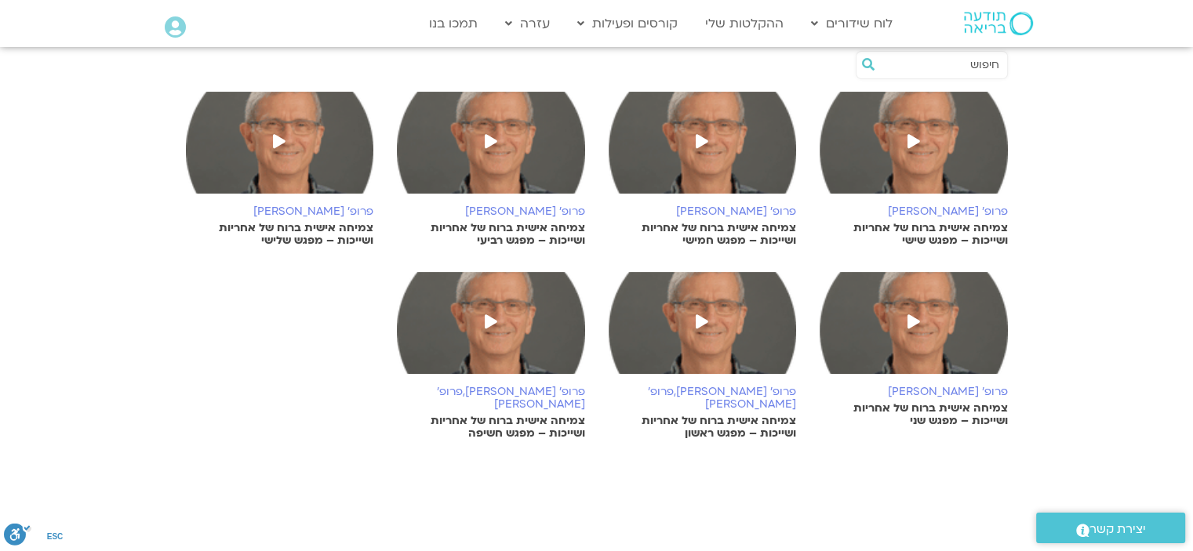
click at [696, 136] on icon at bounding box center [701, 141] width 13 height 14
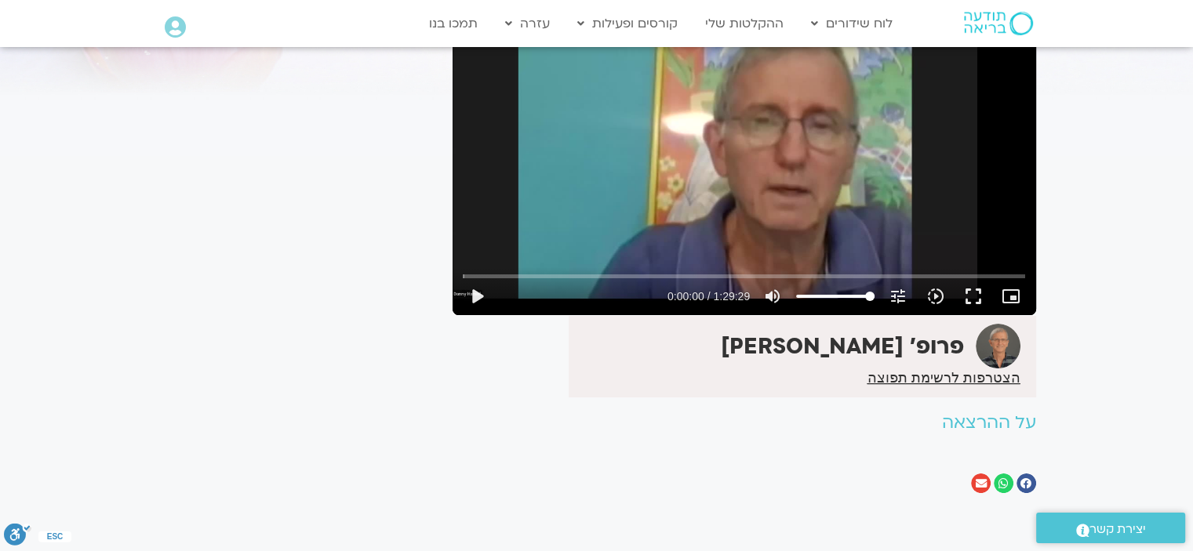
scroll to position [78, 0]
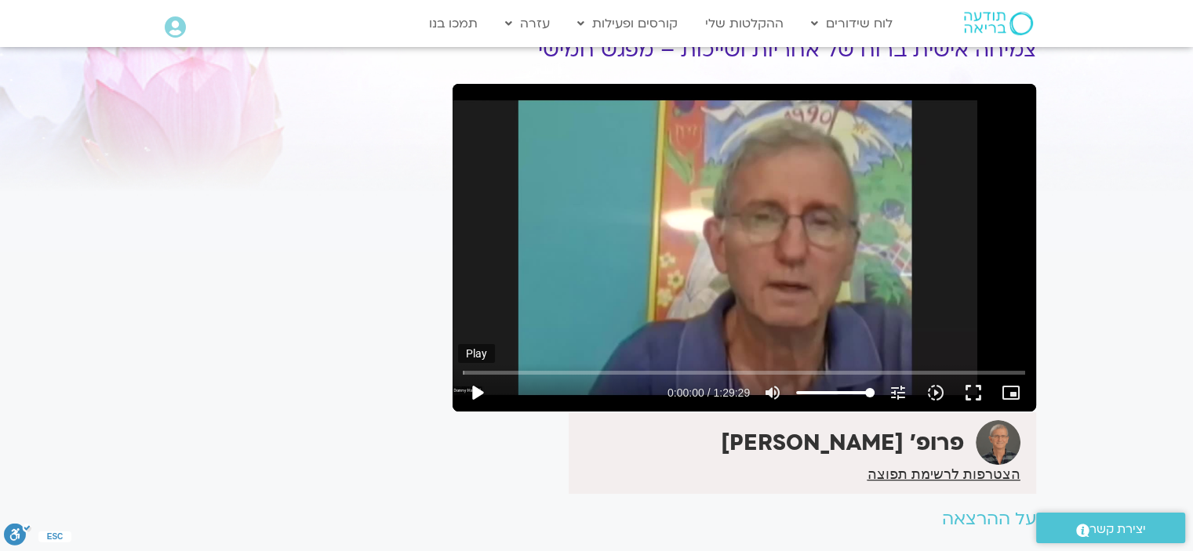
click at [471, 386] on button "play_arrow" at bounding box center [477, 393] width 38 height 38
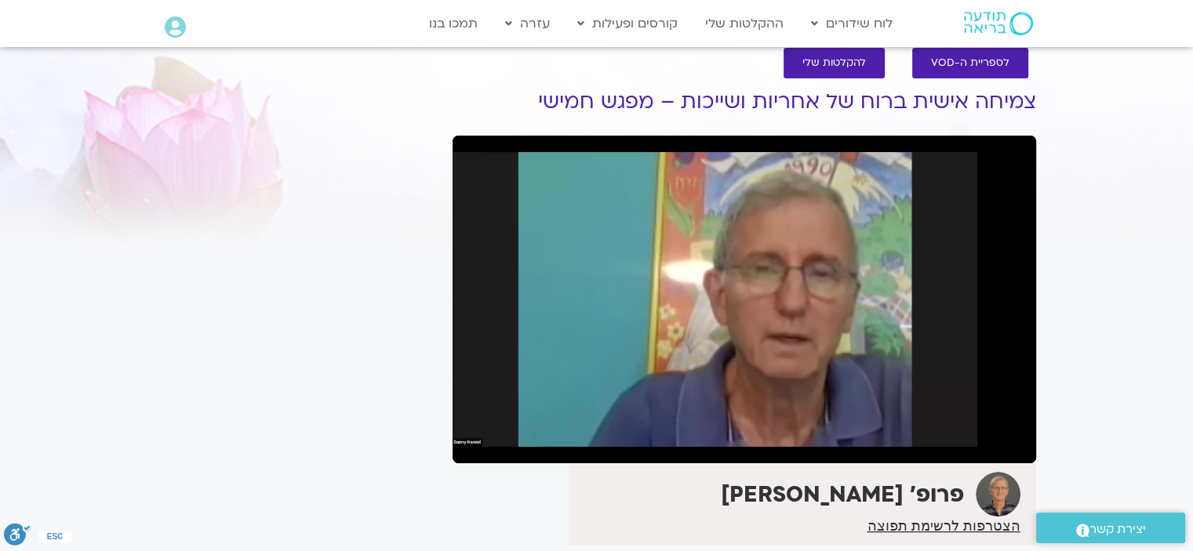
scroll to position [0, 0]
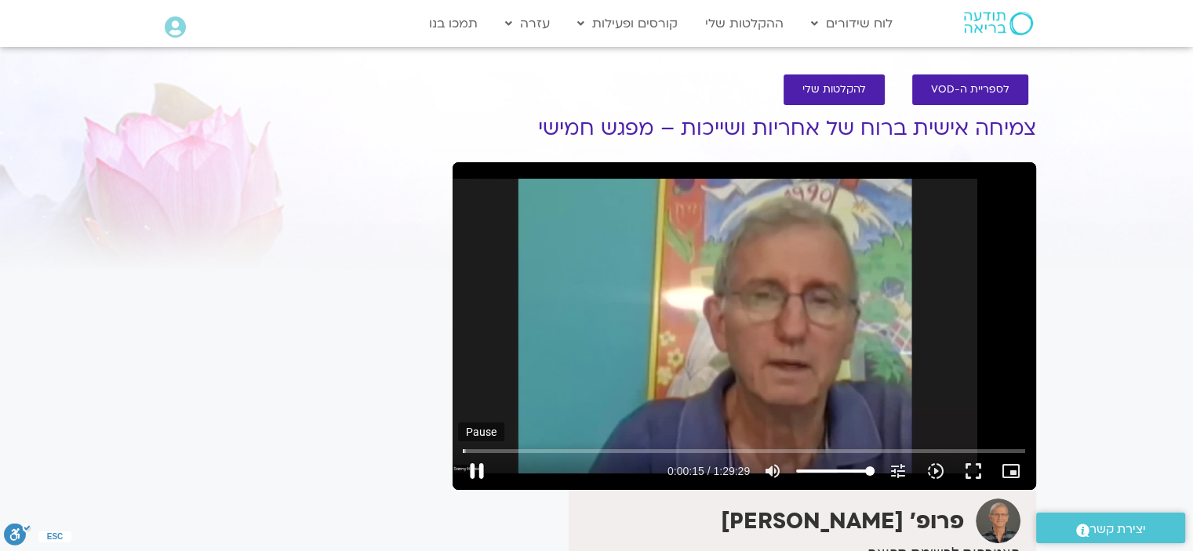
click at [477, 465] on button "pause" at bounding box center [477, 471] width 38 height 38
click at [474, 464] on button "play_arrow" at bounding box center [477, 471] width 38 height 38
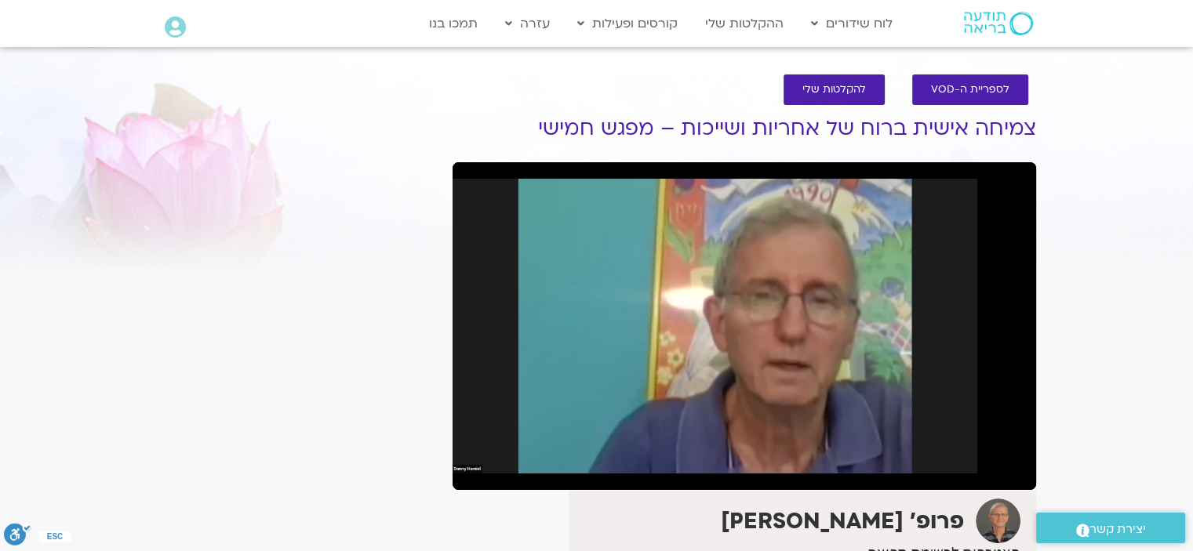
click at [474, 463] on button "pause" at bounding box center [477, 471] width 38 height 38
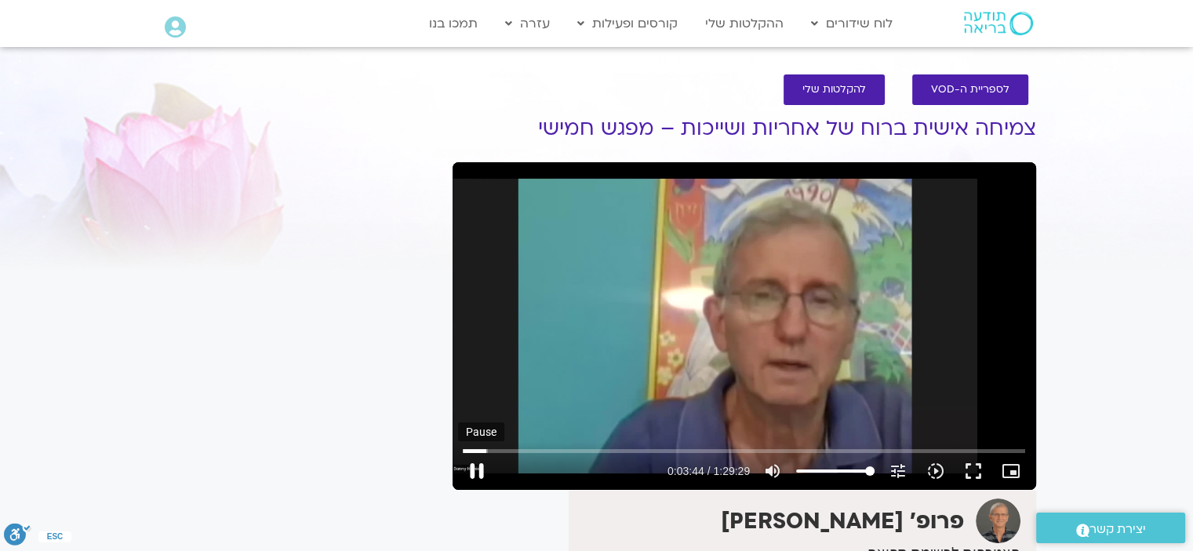
click at [473, 464] on button "pause" at bounding box center [477, 471] width 38 height 38
click at [485, 448] on input "Seek" at bounding box center [744, 450] width 562 height 9
click at [470, 470] on button "play_arrow" at bounding box center [477, 471] width 38 height 38
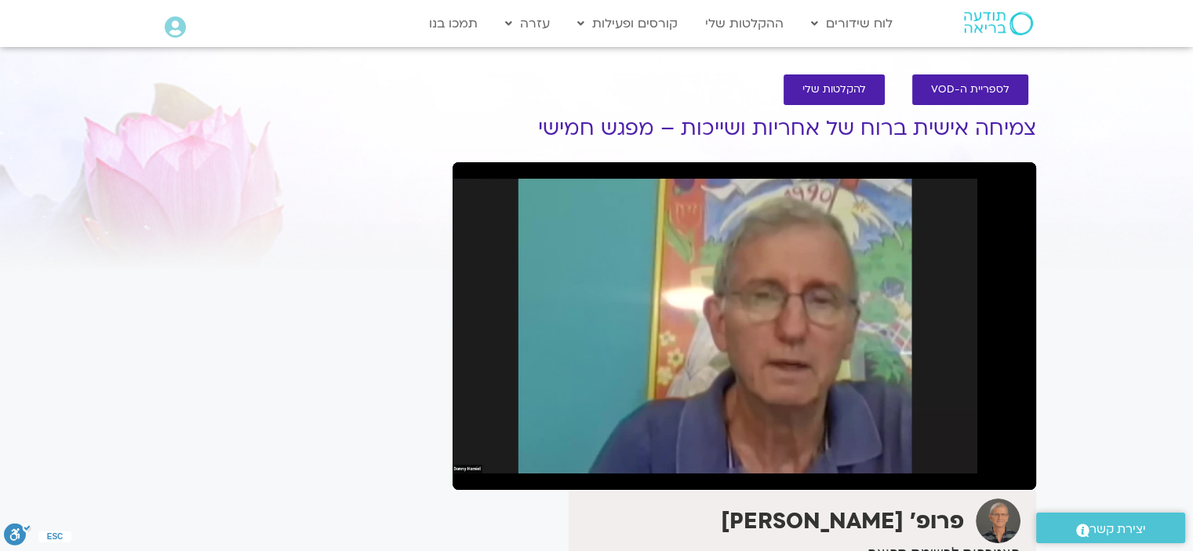
click at [476, 466] on button "pause" at bounding box center [477, 471] width 38 height 38
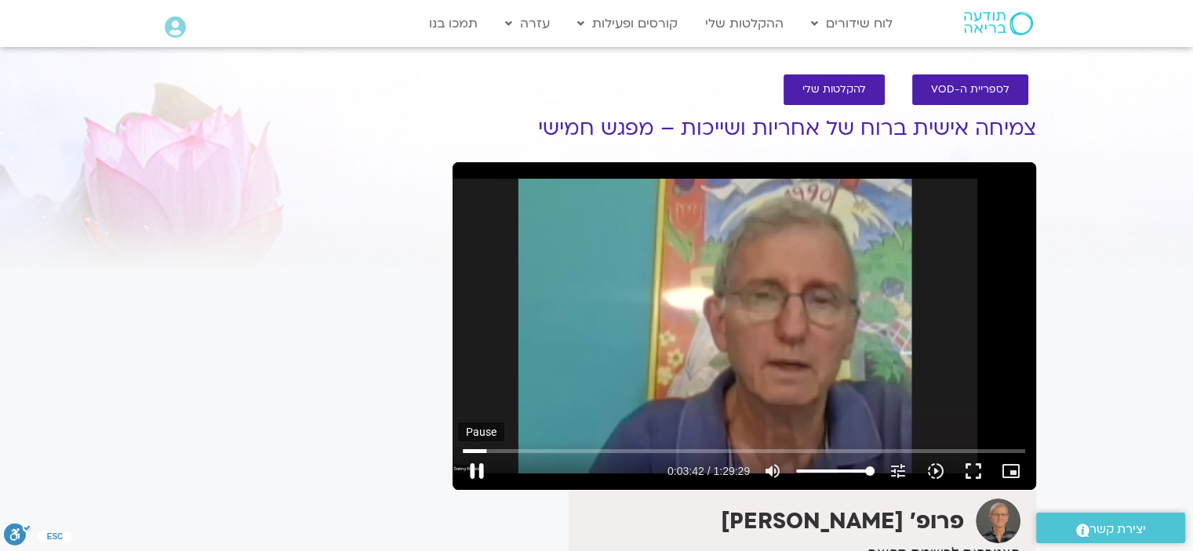
click at [472, 463] on button "pause" at bounding box center [477, 471] width 38 height 38
click at [477, 470] on button "play_arrow" at bounding box center [477, 471] width 38 height 38
click at [477, 463] on button "pause" at bounding box center [477, 471] width 38 height 38
click at [488, 451] on input "Seek" at bounding box center [744, 450] width 562 height 9
click at [476, 466] on button "play_arrow" at bounding box center [477, 471] width 38 height 38
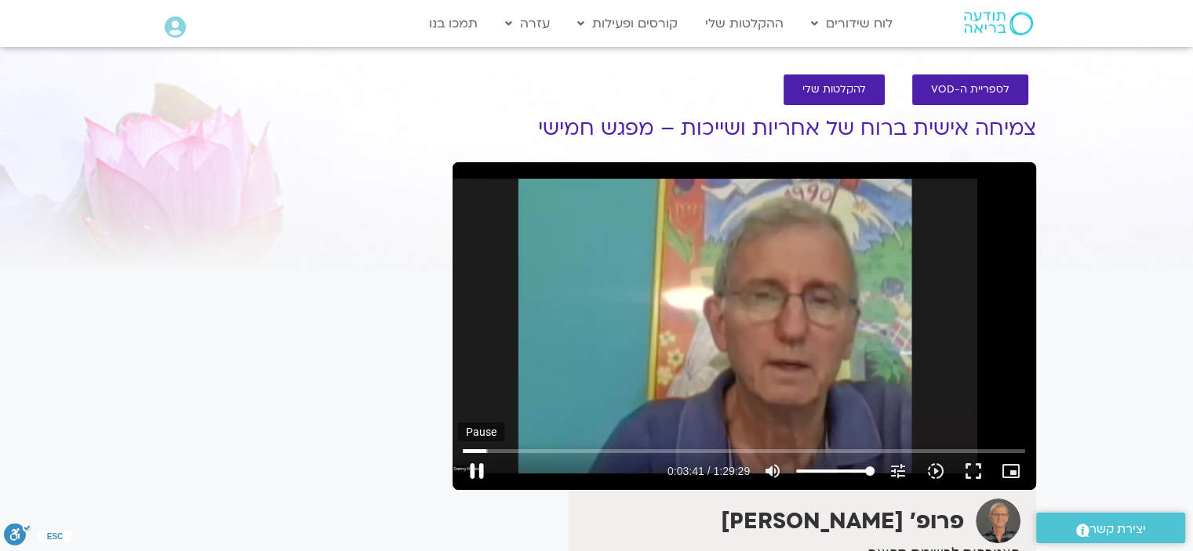
click at [476, 467] on button "pause" at bounding box center [477, 471] width 38 height 38
click at [479, 466] on button "play_arrow" at bounding box center [477, 471] width 38 height 38
click at [472, 466] on button "pause" at bounding box center [477, 471] width 38 height 38
click at [473, 463] on button "play_arrow" at bounding box center [477, 471] width 38 height 38
click at [474, 463] on button "pause" at bounding box center [477, 471] width 38 height 38
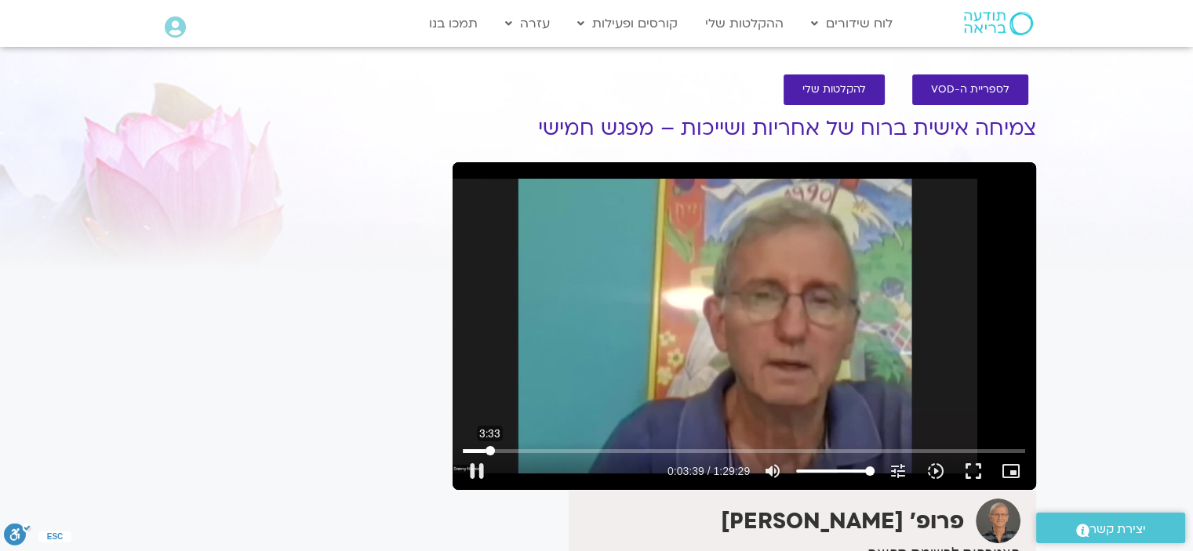
click at [489, 446] on input "Seek" at bounding box center [744, 450] width 562 height 9
click at [470, 466] on button "play_arrow" at bounding box center [477, 471] width 38 height 38
click at [480, 463] on button "pause" at bounding box center [477, 471] width 38 height 38
click at [472, 468] on button "play_arrow" at bounding box center [477, 471] width 38 height 38
click at [475, 466] on button "pause" at bounding box center [477, 471] width 38 height 38
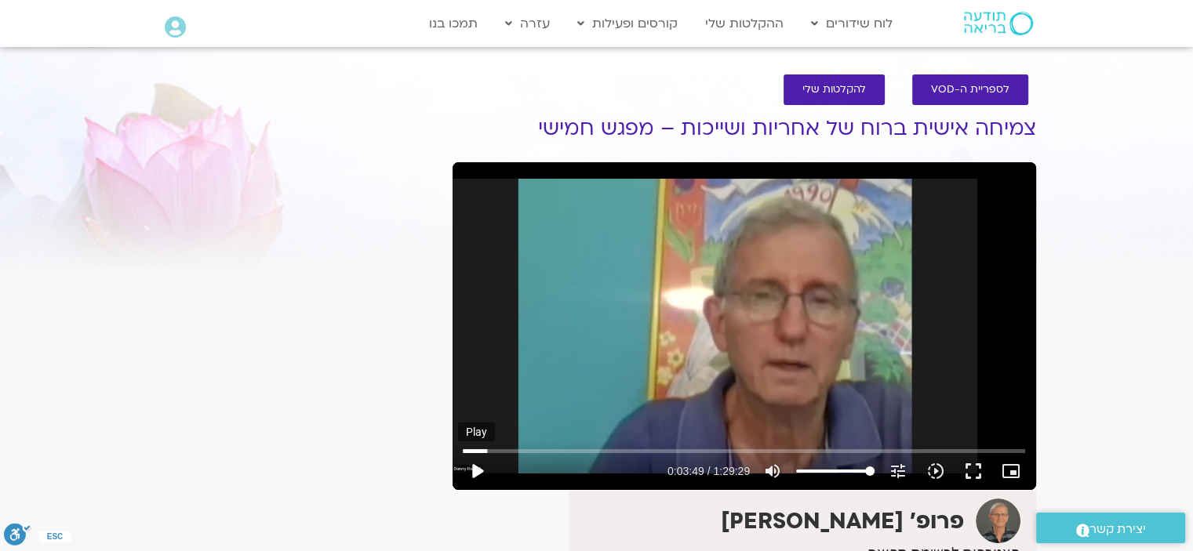
click at [474, 464] on button "play_arrow" at bounding box center [477, 471] width 38 height 38
click at [477, 463] on button "pause" at bounding box center [477, 471] width 38 height 38
click at [465, 466] on button "play_arrow" at bounding box center [477, 471] width 38 height 38
click at [472, 463] on button "pause" at bounding box center [477, 471] width 38 height 38
click at [476, 464] on button "play_arrow" at bounding box center [477, 471] width 38 height 38
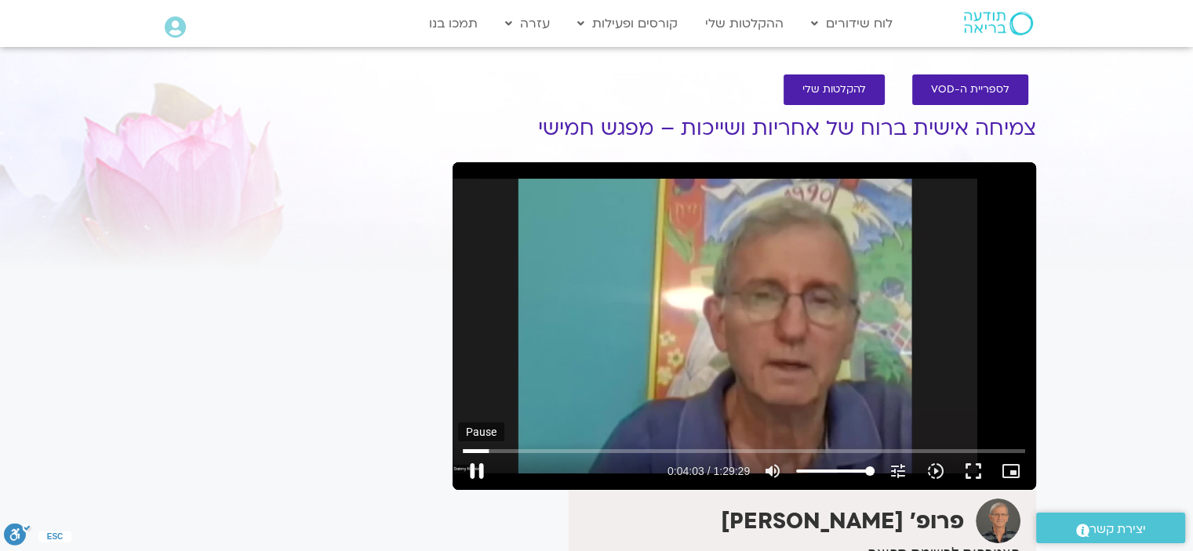
click at [475, 463] on button "pause" at bounding box center [477, 471] width 38 height 38
click at [491, 446] on input "Seek" at bounding box center [744, 450] width 562 height 9
click at [478, 463] on button "play_arrow" at bounding box center [477, 471] width 38 height 38
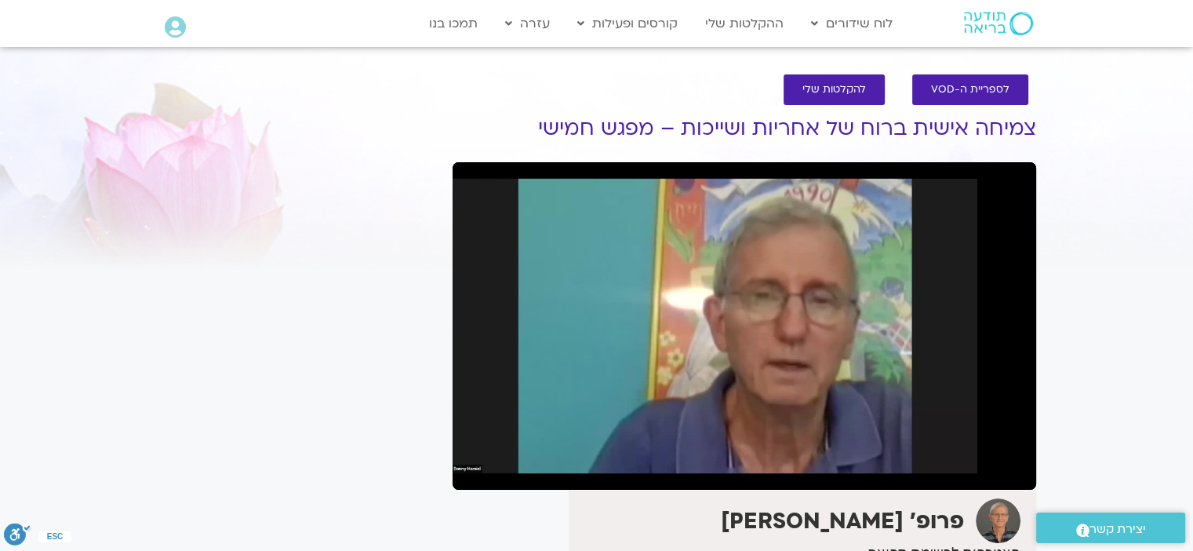
click at [475, 460] on button "pause" at bounding box center [477, 471] width 38 height 38
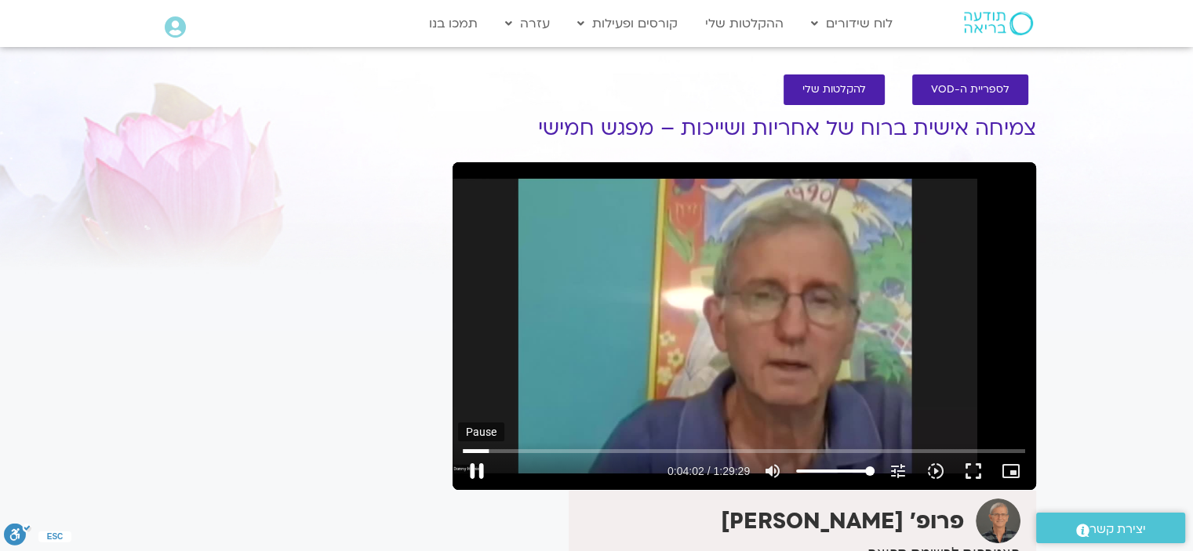
click at [477, 459] on button "pause" at bounding box center [477, 471] width 38 height 38
click at [476, 470] on button "play_arrow" at bounding box center [477, 471] width 38 height 38
click at [476, 467] on button "pause" at bounding box center [477, 471] width 38 height 38
click at [492, 452] on input "Seek" at bounding box center [744, 450] width 562 height 9
click at [470, 466] on button "play_arrow" at bounding box center [477, 471] width 38 height 38
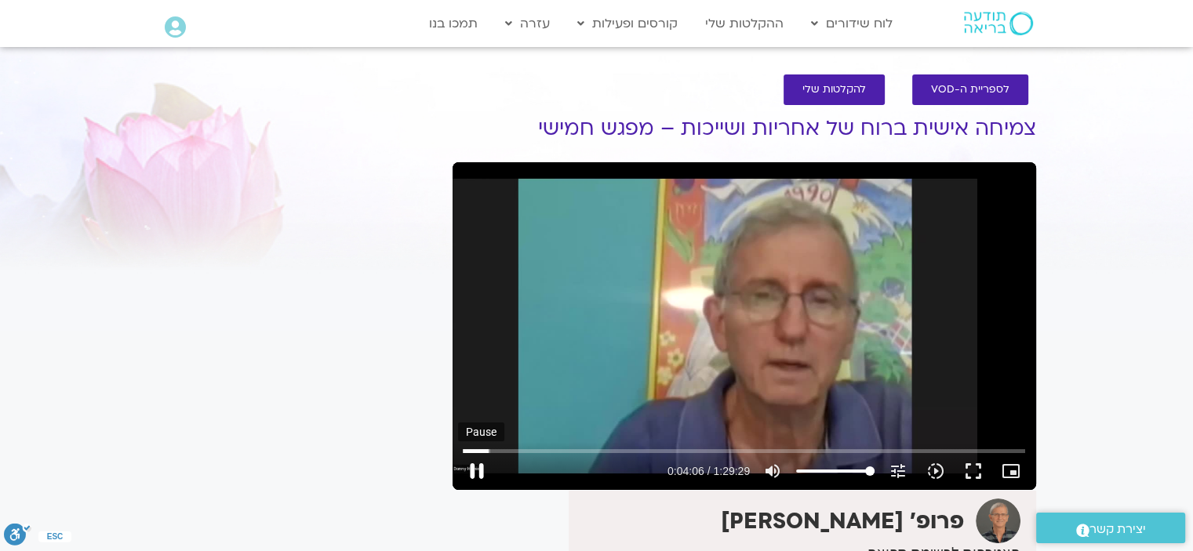
click at [476, 464] on button "pause" at bounding box center [477, 471] width 38 height 38
click at [492, 446] on input "Seek" at bounding box center [744, 450] width 562 height 9
click at [477, 466] on button "play_arrow" at bounding box center [477, 471] width 38 height 38
click at [475, 463] on button "pause" at bounding box center [477, 471] width 38 height 38
click at [474, 466] on button "play_arrow" at bounding box center [477, 471] width 38 height 38
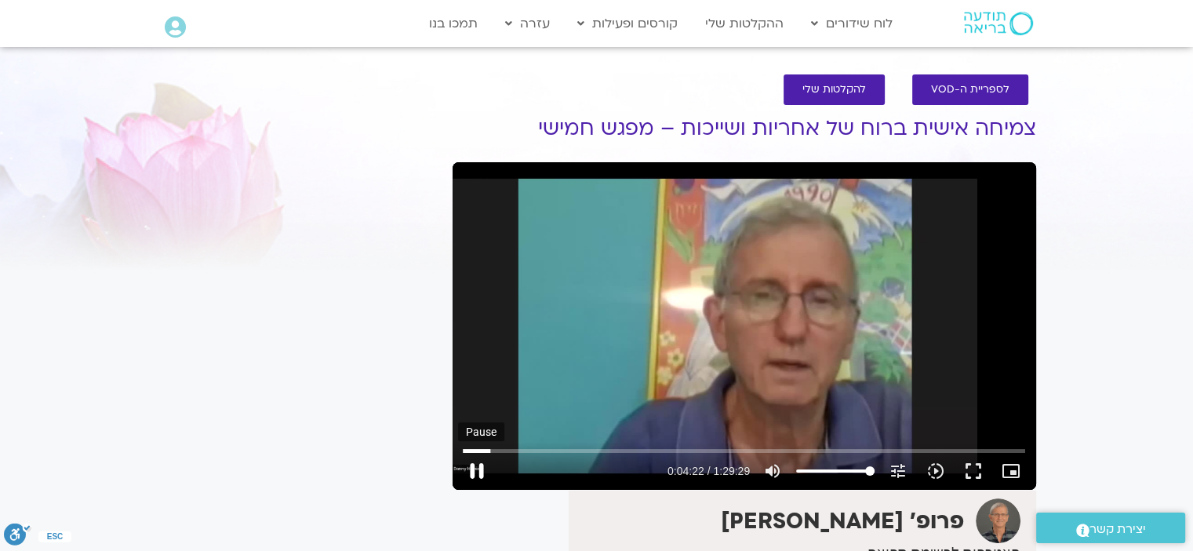
click at [474, 466] on button "pause" at bounding box center [477, 471] width 38 height 38
click at [491, 453] on input "Seek" at bounding box center [744, 450] width 562 height 9
click at [473, 463] on button "play_arrow" at bounding box center [477, 471] width 38 height 38
click at [470, 461] on button "pause" at bounding box center [477, 471] width 38 height 38
click at [478, 466] on button "play_arrow" at bounding box center [477, 471] width 38 height 38
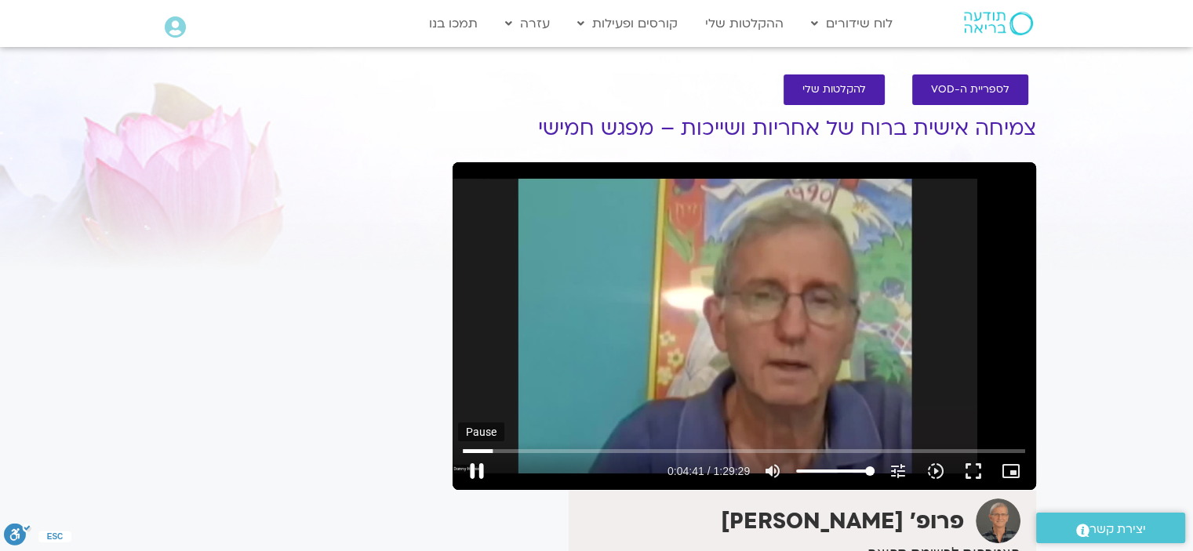
click at [473, 463] on button "pause" at bounding box center [477, 471] width 38 height 38
click at [477, 469] on button "play_arrow" at bounding box center [477, 471] width 38 height 38
click at [476, 467] on button "pause" at bounding box center [477, 471] width 38 height 38
click at [498, 450] on input "Seek" at bounding box center [744, 450] width 562 height 9
click at [469, 468] on button "play_arrow" at bounding box center [477, 471] width 38 height 38
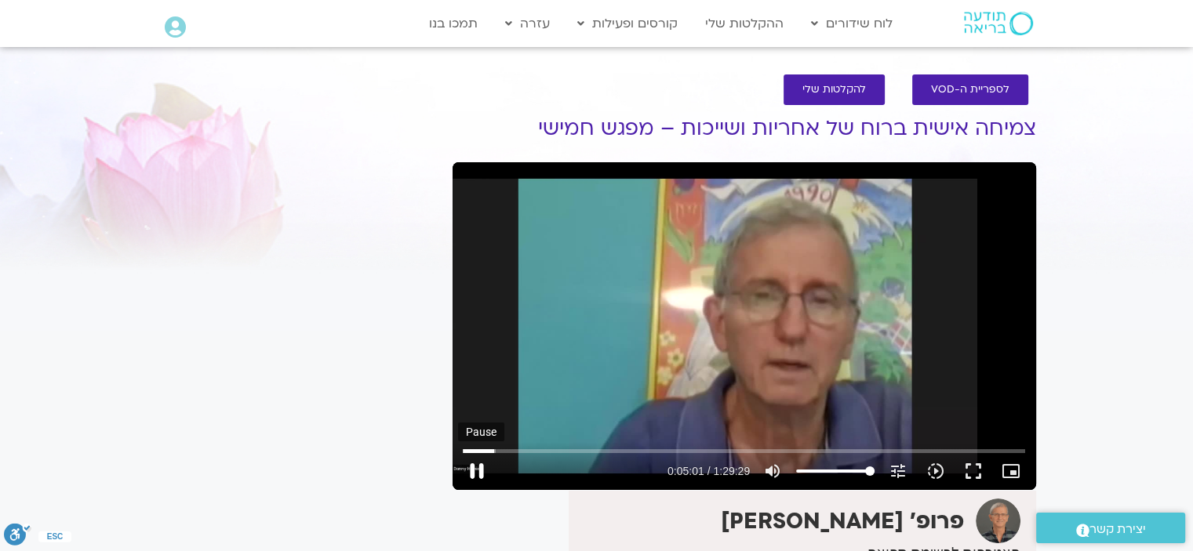
click at [477, 465] on button "pause" at bounding box center [477, 471] width 38 height 38
click at [476, 465] on button "play_arrow" at bounding box center [477, 471] width 38 height 38
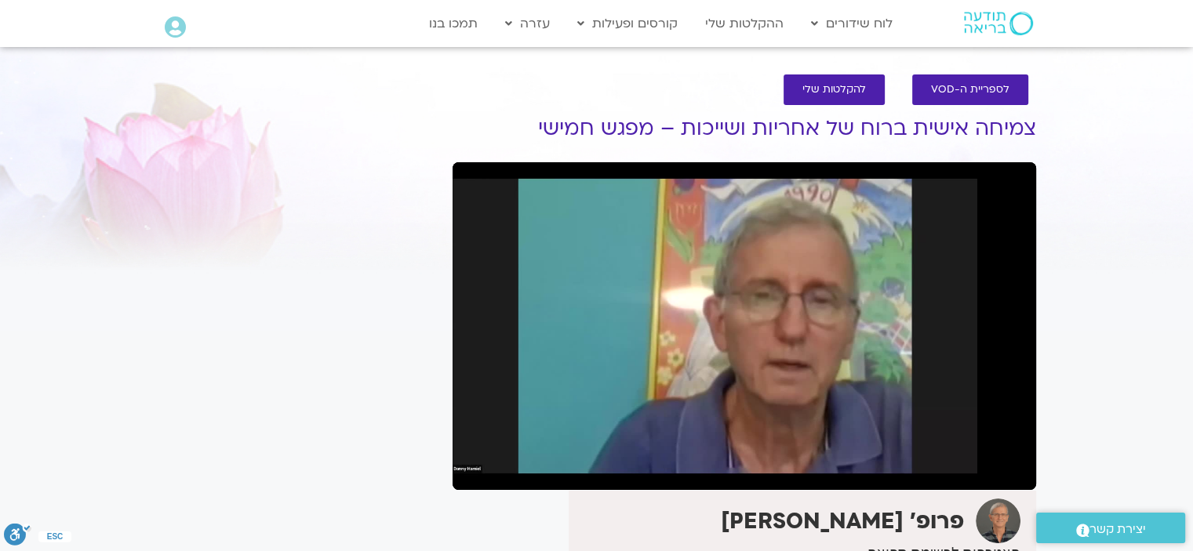
click at [475, 464] on button "pause" at bounding box center [477, 471] width 38 height 38
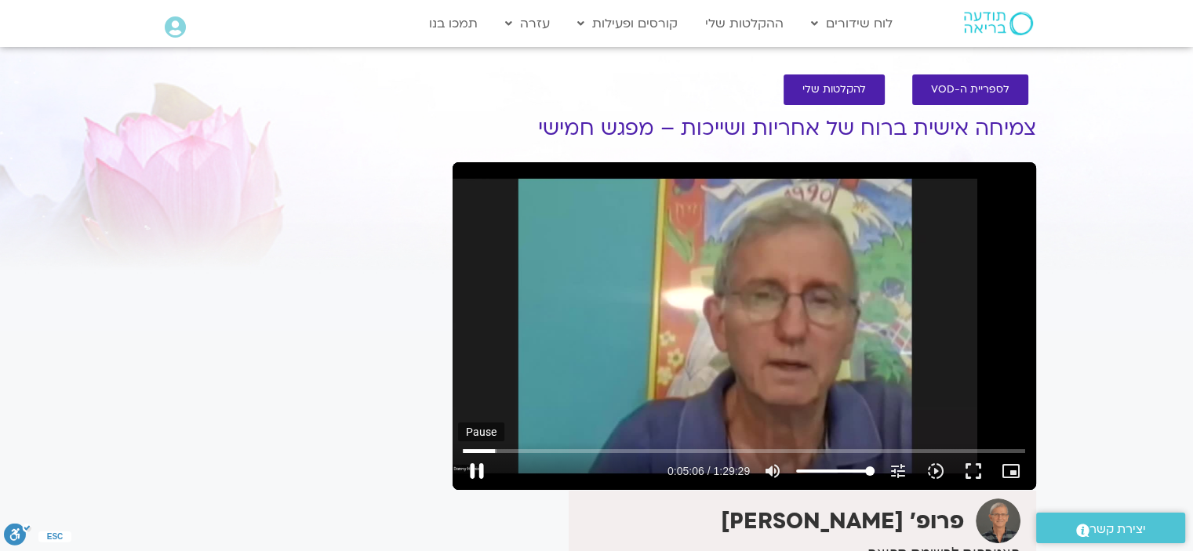
click at [470, 465] on button "pause" at bounding box center [477, 471] width 38 height 38
click at [478, 470] on button "play_arrow" at bounding box center [477, 471] width 38 height 38
click at [474, 464] on button "pause" at bounding box center [477, 471] width 38 height 38
click at [476, 471] on button "play_arrow" at bounding box center [477, 471] width 38 height 38
click at [476, 468] on button "pause" at bounding box center [477, 471] width 38 height 38
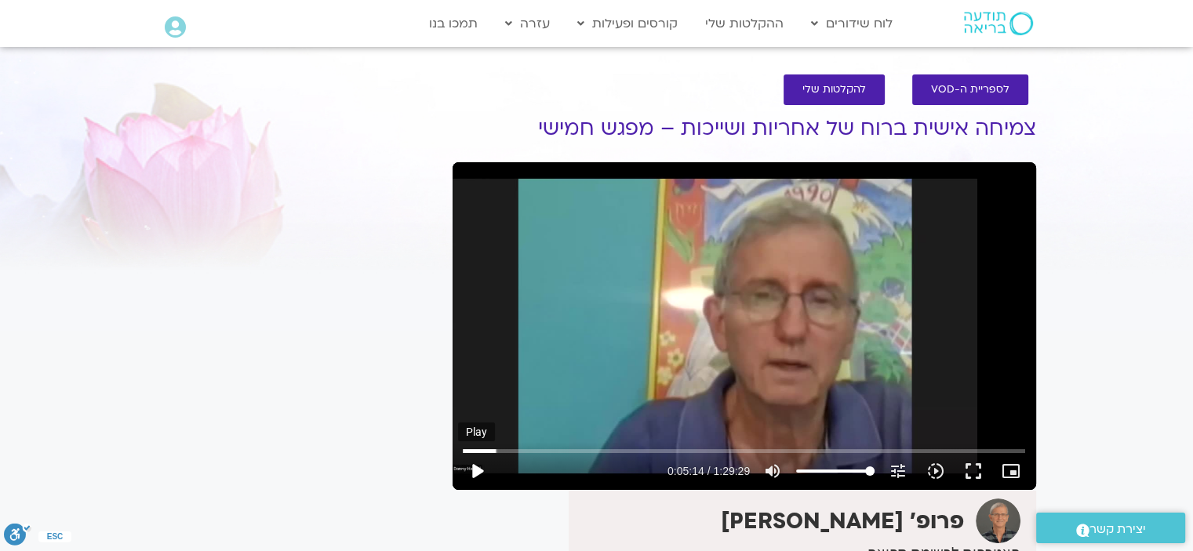
click at [474, 463] on button "play_arrow" at bounding box center [477, 471] width 38 height 38
click at [476, 462] on button "pause" at bounding box center [477, 471] width 38 height 38
click at [475, 465] on button "play_arrow" at bounding box center [477, 471] width 38 height 38
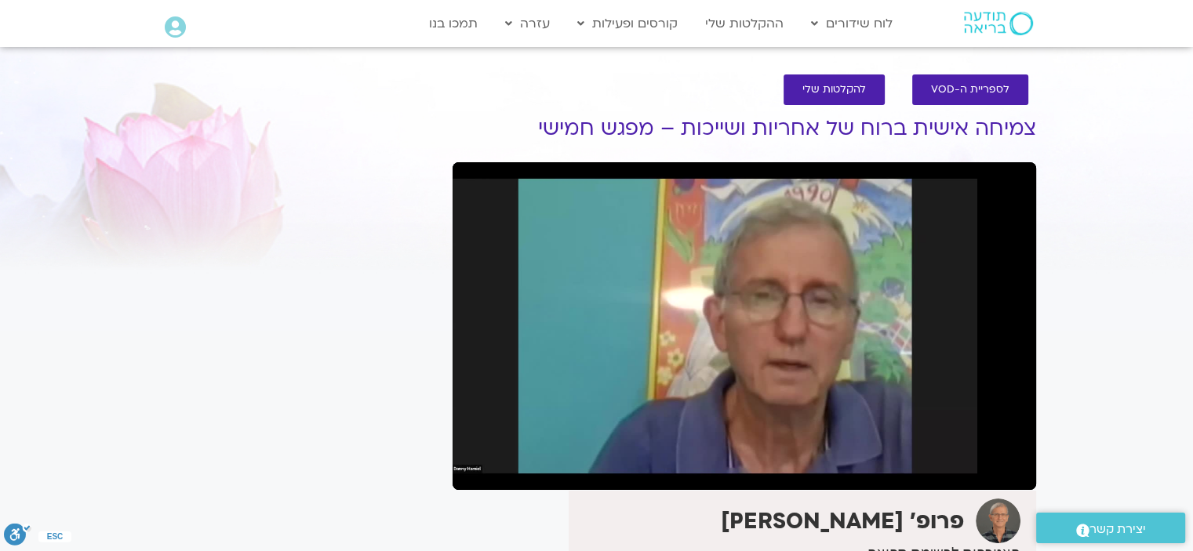
click at [477, 462] on button "pause" at bounding box center [477, 471] width 38 height 38
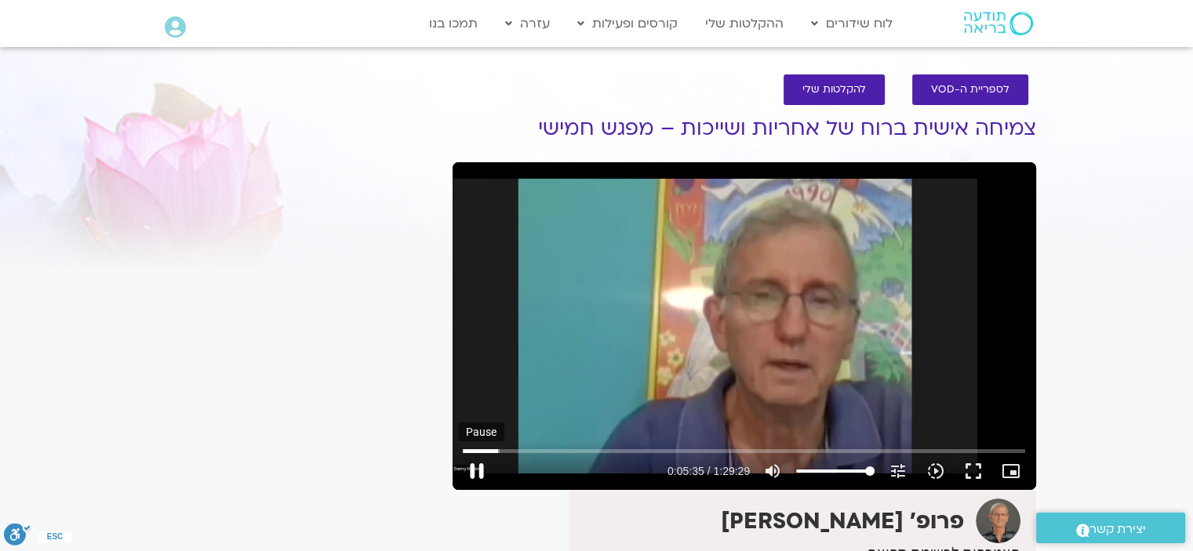
click at [480, 460] on button "pause" at bounding box center [477, 471] width 38 height 38
click at [499, 451] on input "Seek" at bounding box center [744, 450] width 562 height 9
click at [477, 463] on button "play_arrow" at bounding box center [477, 471] width 38 height 38
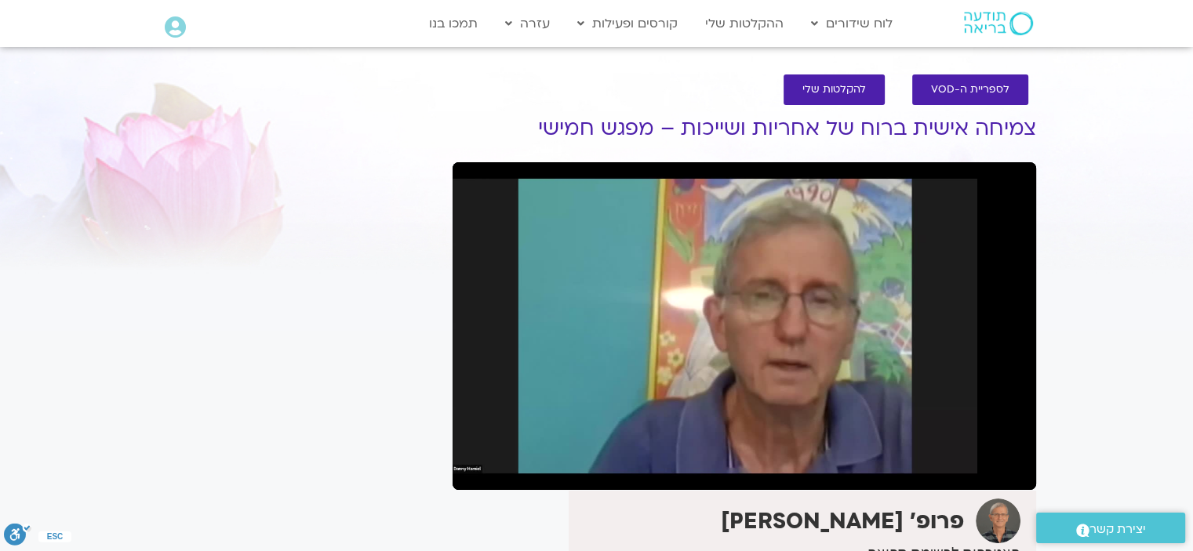
click at [475, 463] on button "pause" at bounding box center [477, 471] width 38 height 38
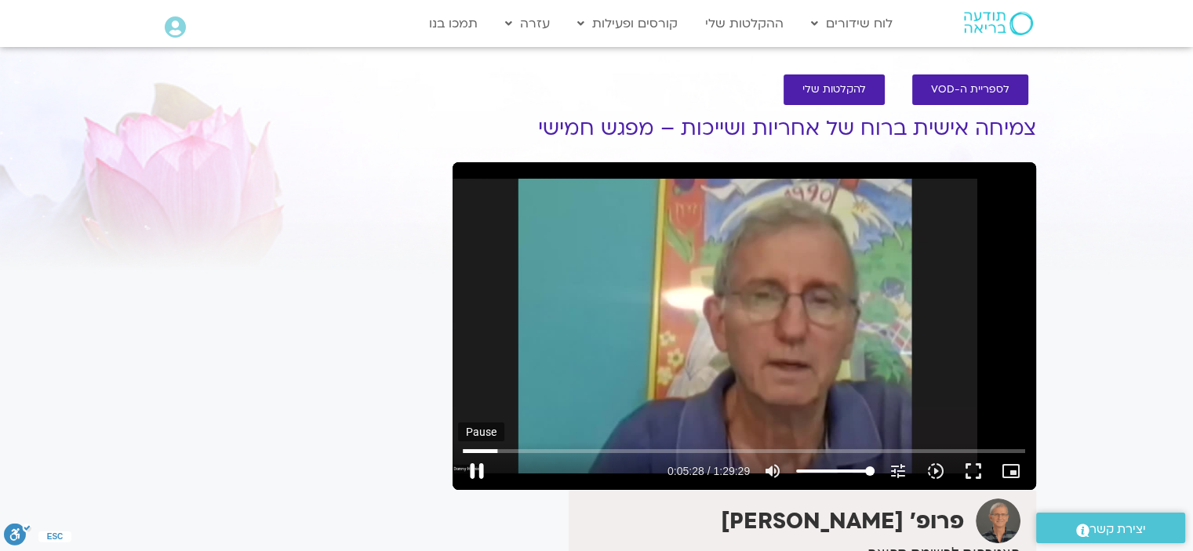
click at [477, 472] on button "pause" at bounding box center [477, 471] width 38 height 38
click at [470, 465] on button "play_arrow" at bounding box center [477, 471] width 38 height 38
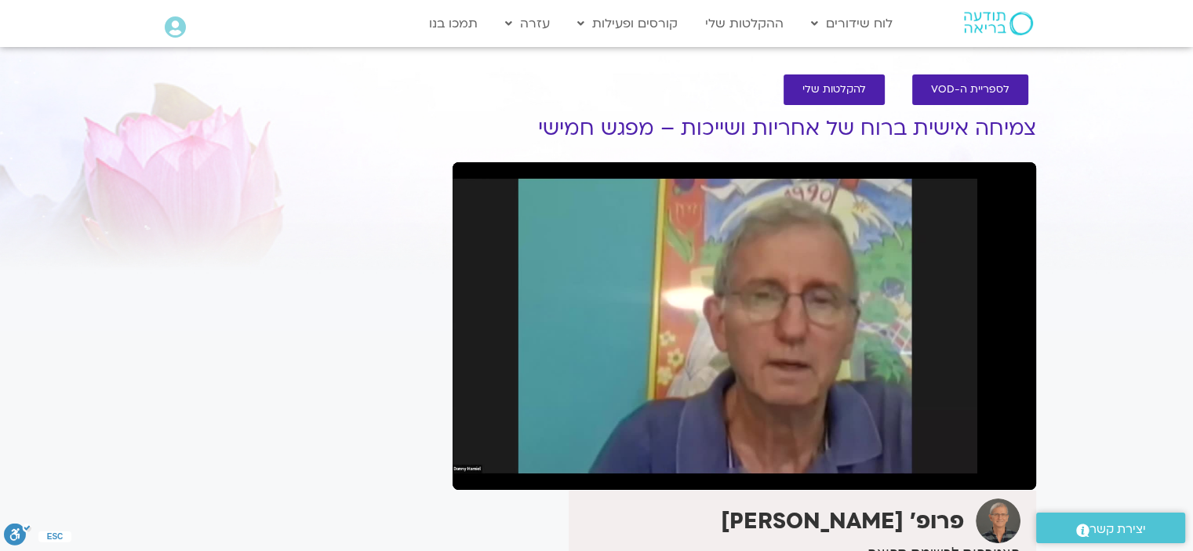
click at [474, 465] on button "pause" at bounding box center [477, 471] width 38 height 38
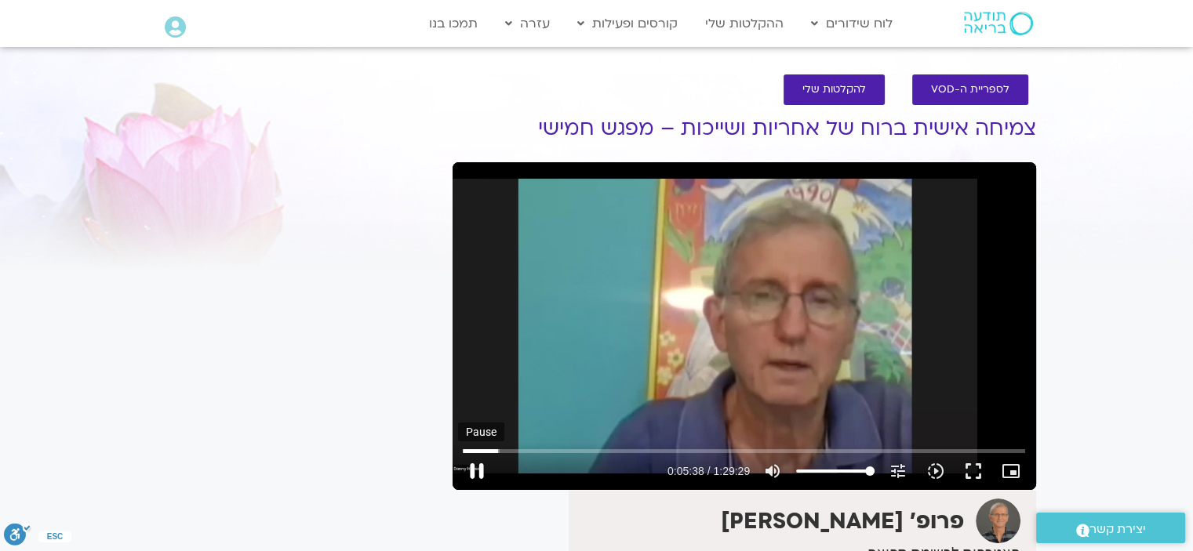
click at [478, 470] on button "pause" at bounding box center [477, 471] width 38 height 38
click at [477, 465] on button "play_arrow" at bounding box center [477, 471] width 38 height 38
click at [475, 465] on button "pause" at bounding box center [477, 471] width 38 height 38
click at [475, 469] on button "play_arrow" at bounding box center [477, 471] width 38 height 38
click at [476, 465] on button "pause" at bounding box center [477, 471] width 38 height 38
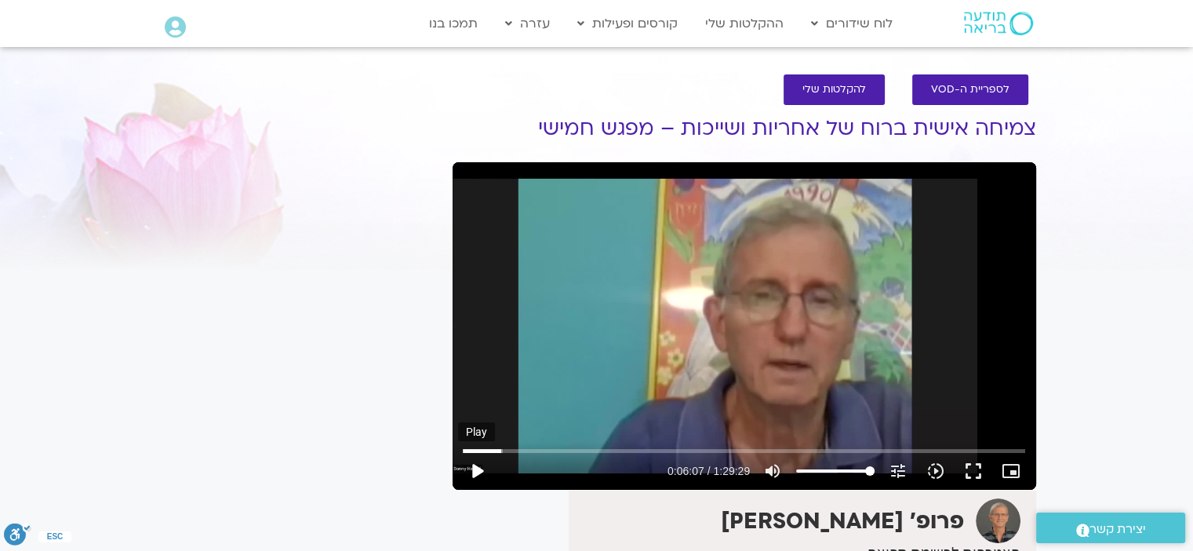
click at [470, 466] on button "play_arrow" at bounding box center [477, 471] width 38 height 38
click at [477, 465] on button "pause" at bounding box center [477, 471] width 38 height 38
click at [477, 466] on button "play_arrow" at bounding box center [477, 471] width 38 height 38
click at [474, 464] on button "pause" at bounding box center [477, 471] width 38 height 38
click at [474, 469] on button "play_arrow" at bounding box center [477, 471] width 38 height 38
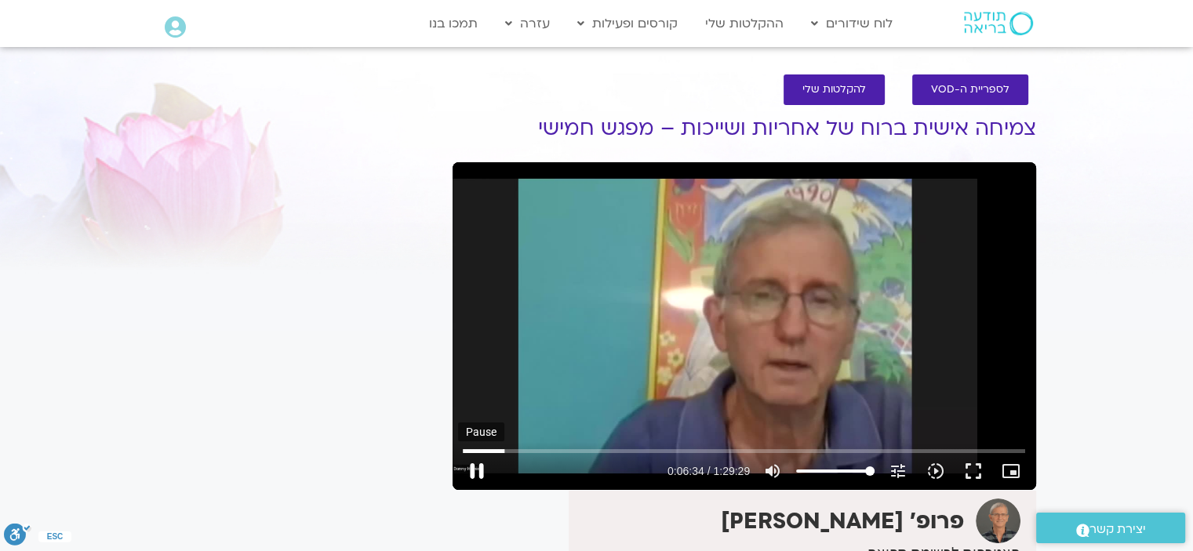
click at [474, 467] on button "pause" at bounding box center [477, 471] width 38 height 38
drag, startPoint x: 477, startPoint y: 462, endPoint x: 397, endPoint y: 460, distance: 80.8
click at [478, 462] on button "play_arrow" at bounding box center [477, 471] width 38 height 38
click at [473, 464] on button "pause" at bounding box center [477, 471] width 38 height 38
click at [510, 451] on input "Seek" at bounding box center [744, 450] width 562 height 9
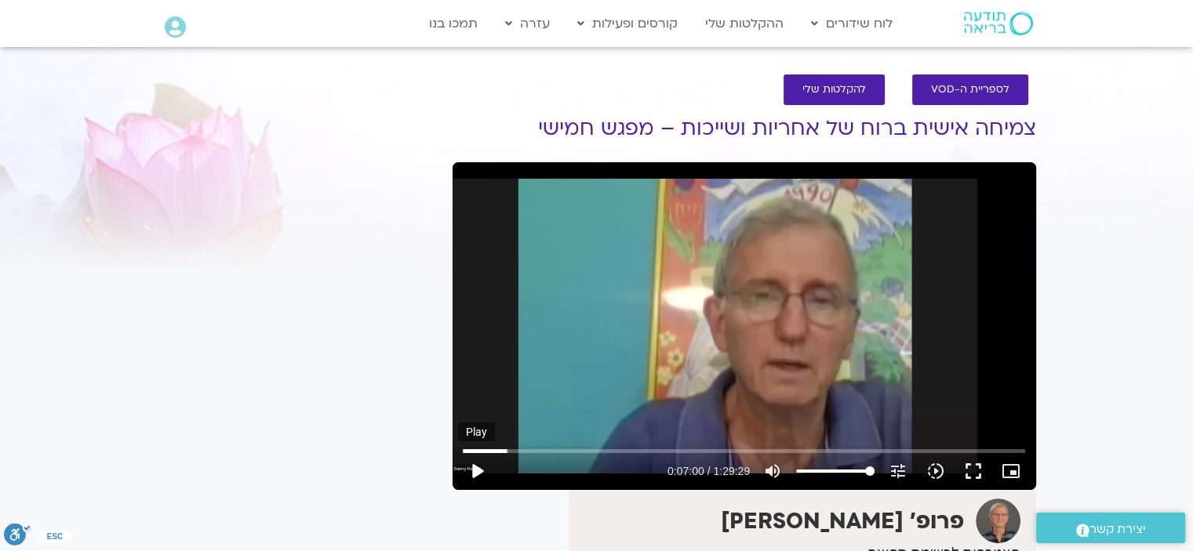
click at [475, 462] on button "play_arrow" at bounding box center [477, 471] width 38 height 38
click at [477, 461] on button "pause" at bounding box center [477, 471] width 38 height 38
click at [477, 465] on button "play_arrow" at bounding box center [477, 471] width 38 height 38
click at [474, 466] on button "pause" at bounding box center [477, 471] width 38 height 38
click at [502, 454] on input "Seek" at bounding box center [744, 450] width 562 height 9
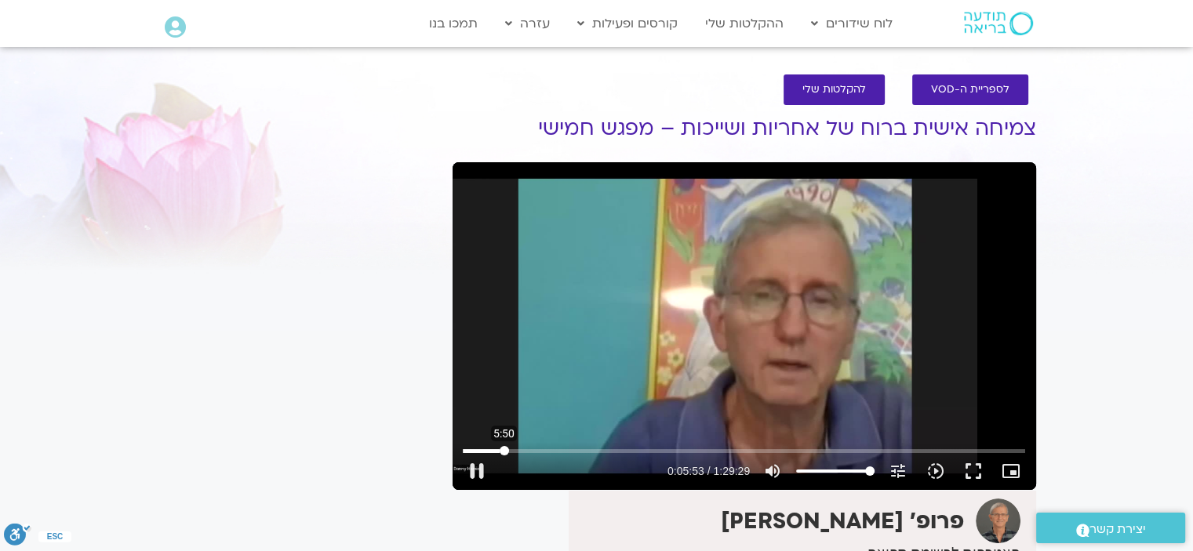
click at [503, 448] on input "Seek" at bounding box center [744, 450] width 562 height 9
click at [477, 464] on button "play_arrow" at bounding box center [477, 471] width 38 height 38
click at [474, 463] on button "pause" at bounding box center [477, 471] width 38 height 38
click at [477, 470] on button "play_arrow" at bounding box center [477, 471] width 38 height 38
click at [474, 463] on button "pause" at bounding box center [477, 471] width 38 height 38
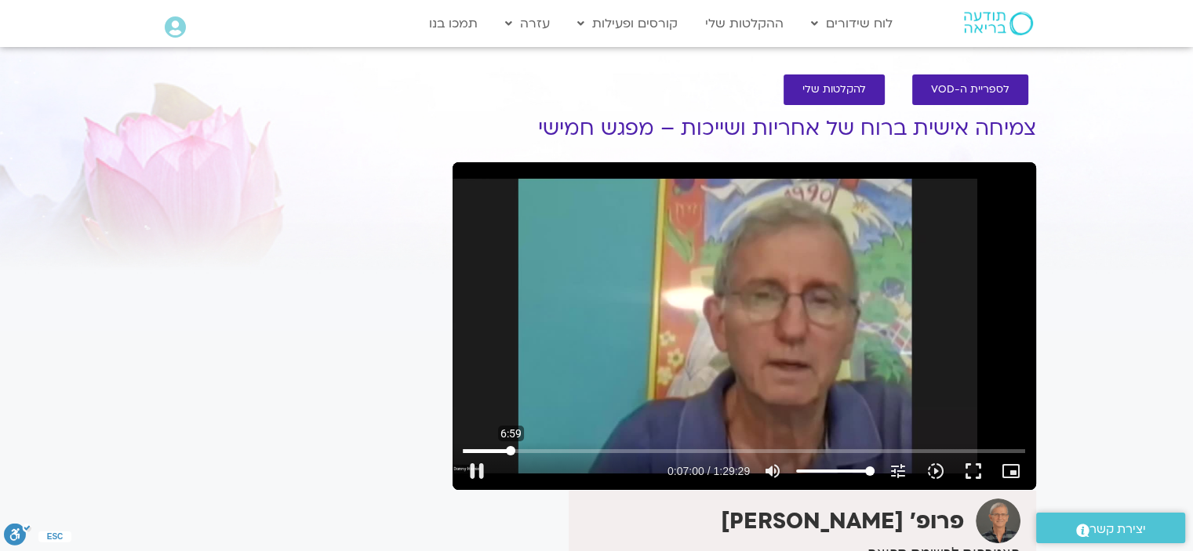
click at [510, 452] on input "Seek" at bounding box center [744, 450] width 562 height 9
click at [474, 463] on button "play_arrow" at bounding box center [477, 471] width 38 height 38
click at [474, 463] on button "pause" at bounding box center [477, 471] width 38 height 38
click at [480, 467] on button "pause" at bounding box center [477, 471] width 38 height 38
click at [477, 470] on button "play_arrow" at bounding box center [477, 471] width 38 height 38
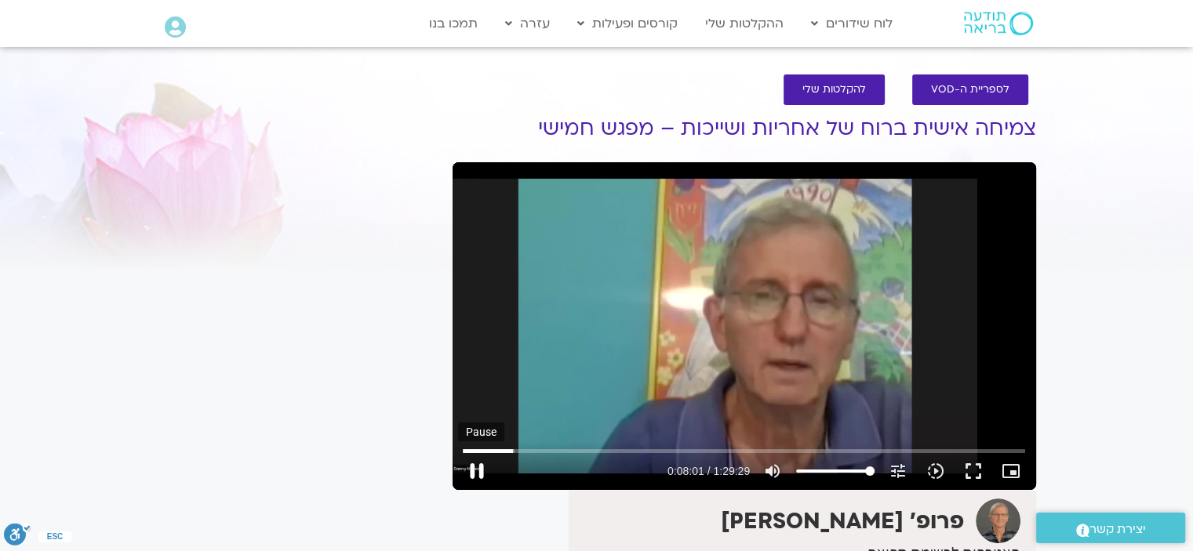
click at [475, 463] on button "pause" at bounding box center [477, 471] width 38 height 38
click at [470, 465] on button "play_arrow" at bounding box center [477, 471] width 38 height 38
click at [472, 468] on button "pause" at bounding box center [477, 471] width 38 height 38
type input "521.043598"
